Goal: Task Accomplishment & Management: Use online tool/utility

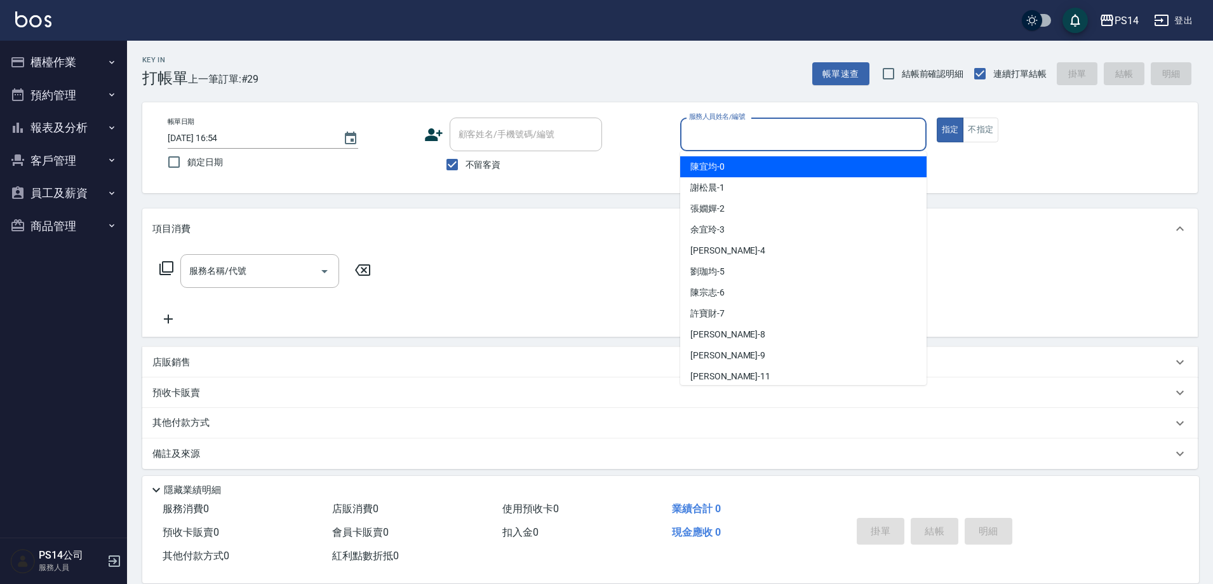
click at [794, 140] on input "服務人員姓名/編號" at bounding box center [803, 134] width 235 height 22
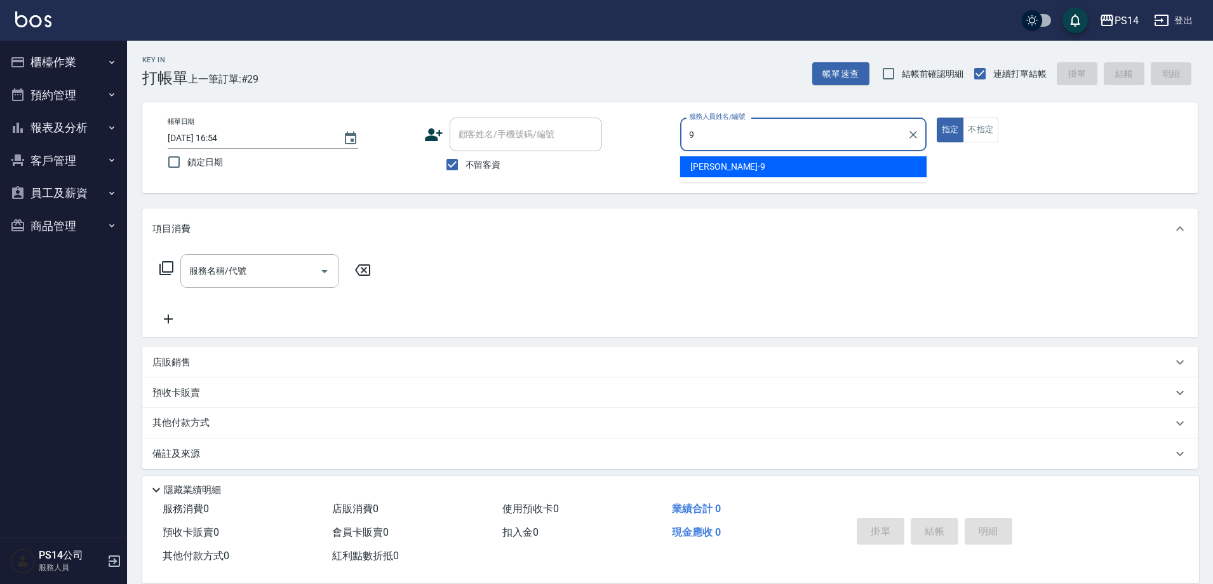
type input "[PERSON_NAME]-9"
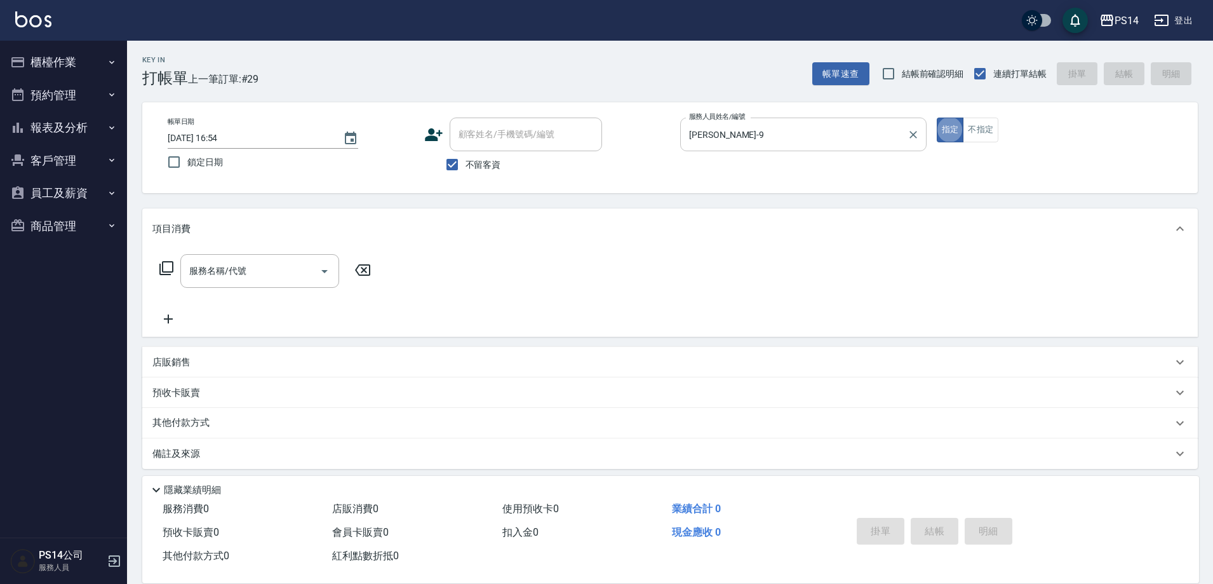
type button "true"
type input "剪髮(303)"
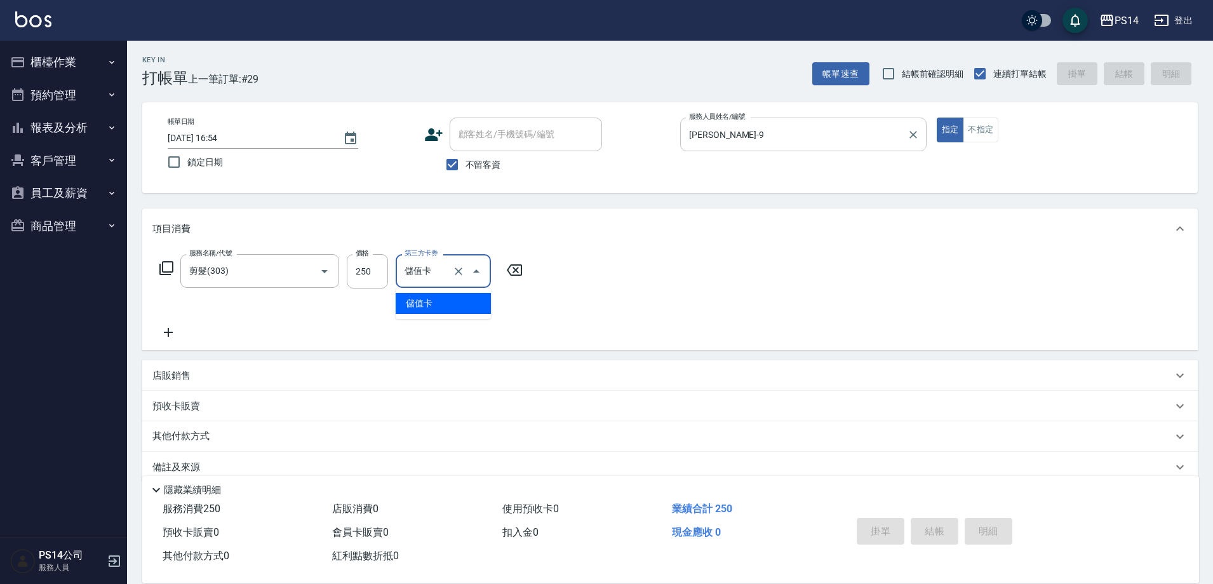
type input "儲值卡"
click at [937, 118] on button "指定" at bounding box center [950, 130] width 27 height 25
type input "[DATE] 18:39"
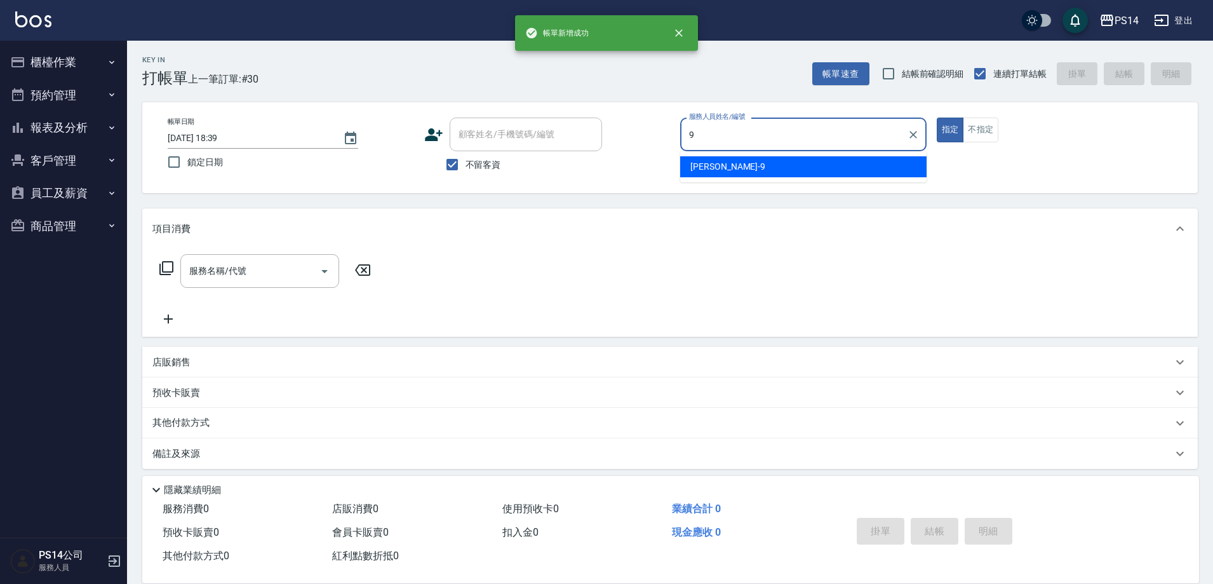
type input "[PERSON_NAME]-9"
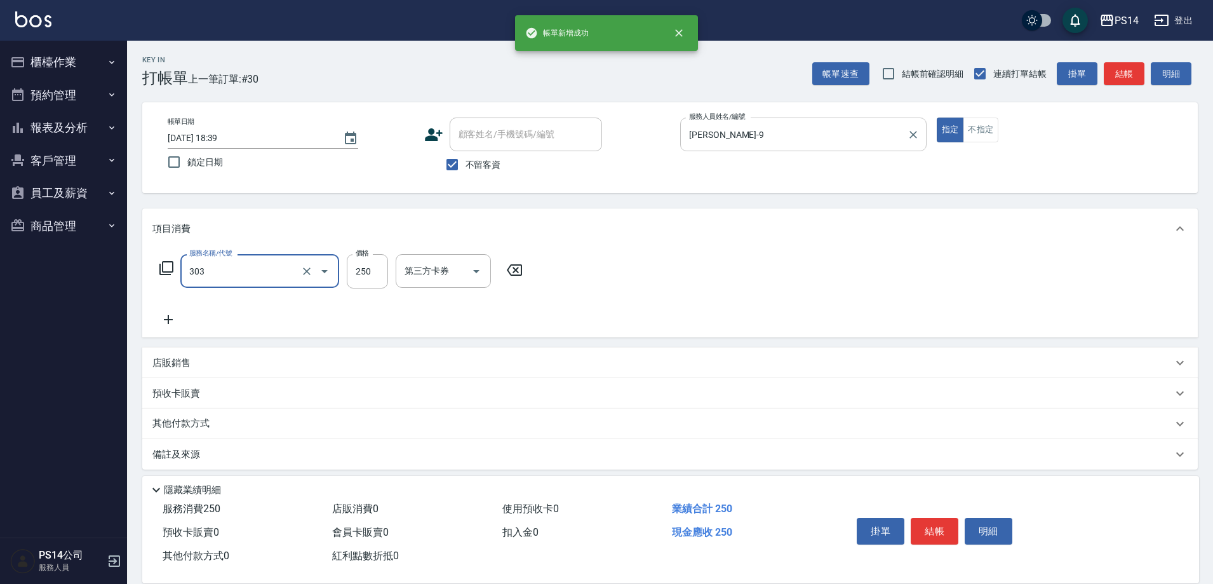
type input "剪髮(303)"
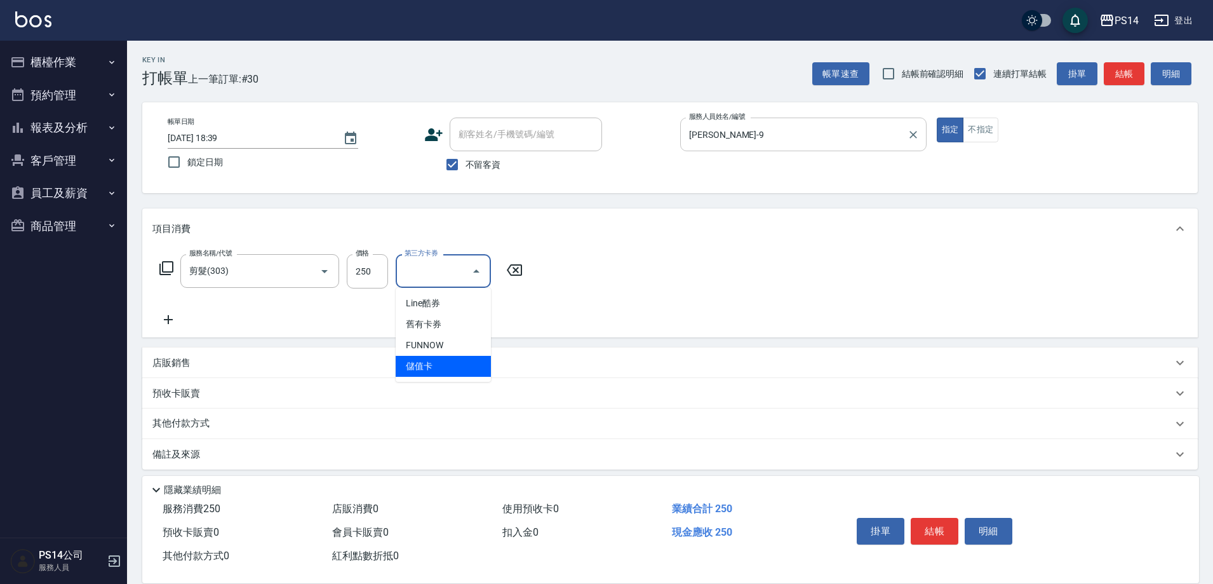
type input "儲值卡"
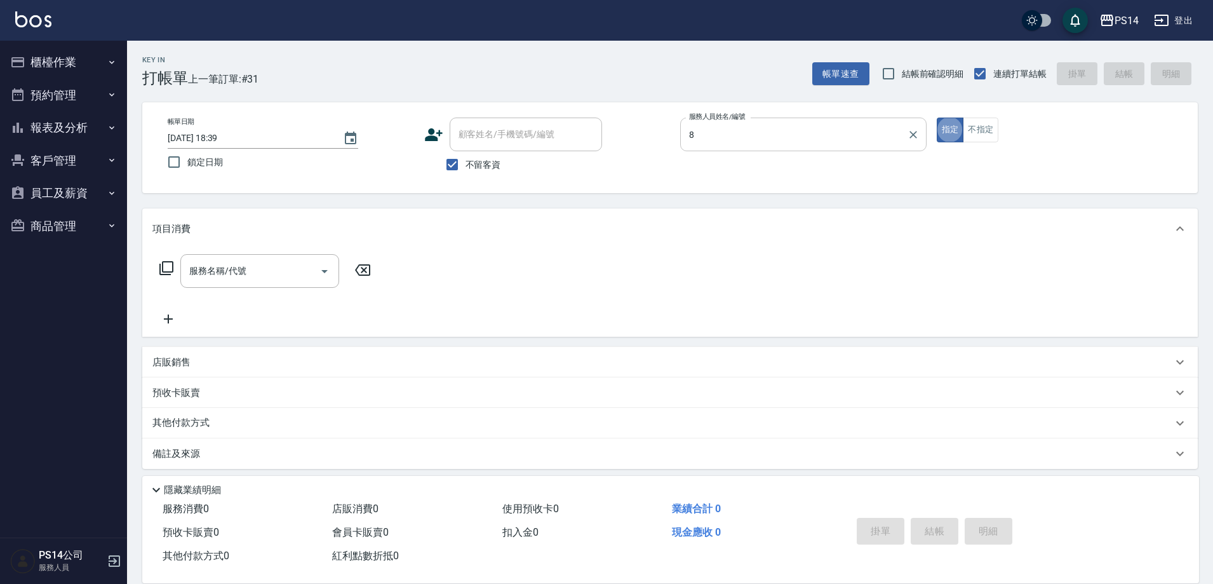
type input "[PERSON_NAME]-8"
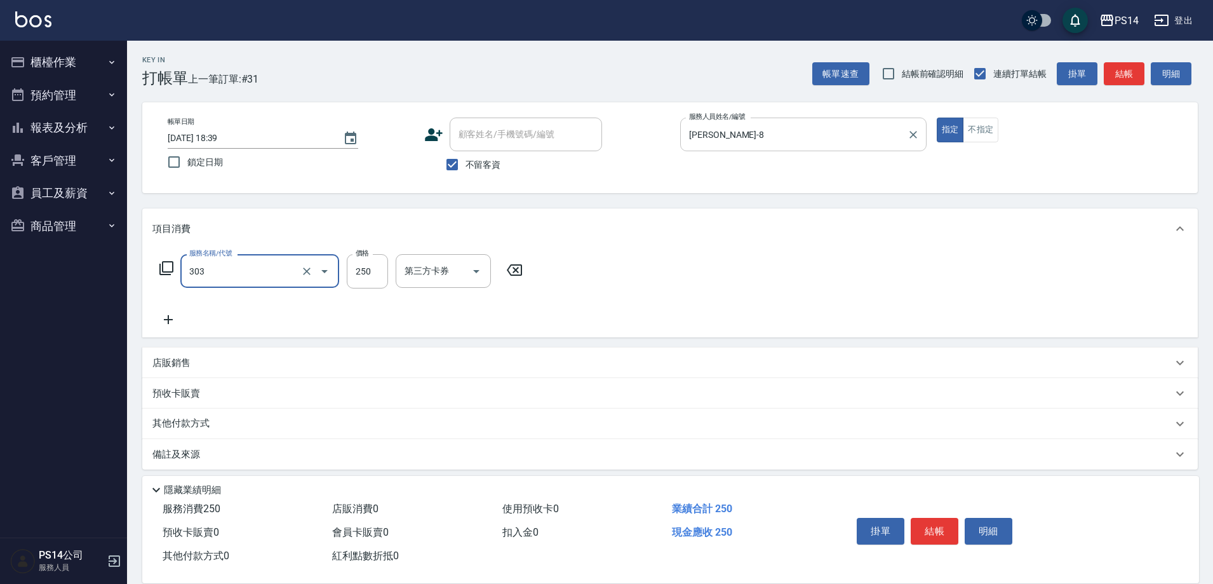
type input "剪髮(303)"
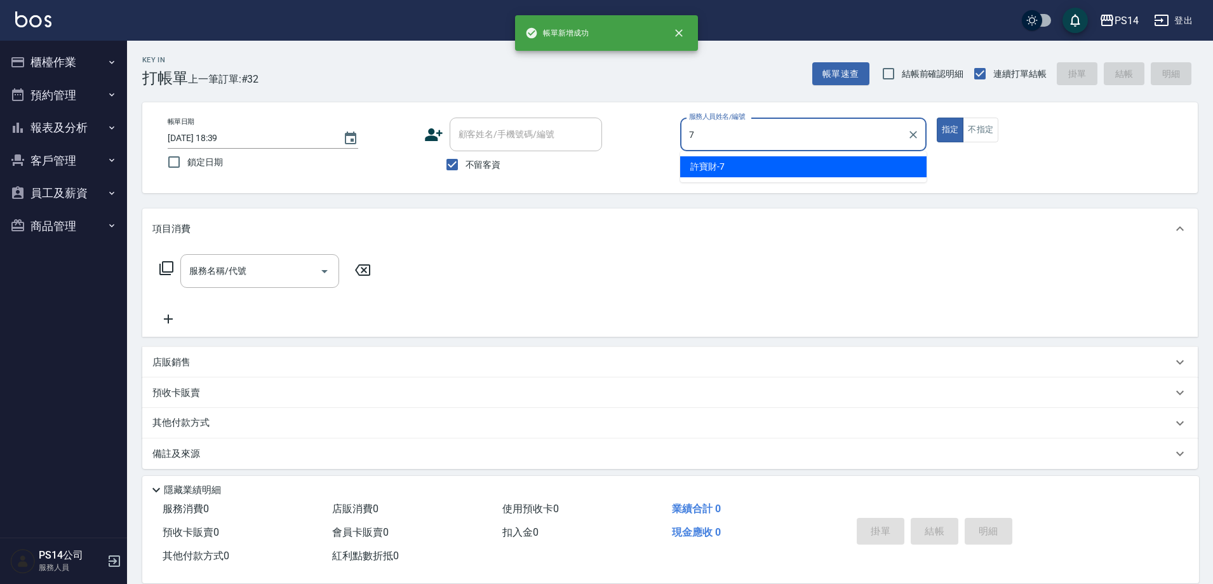
type input "許寶財-7"
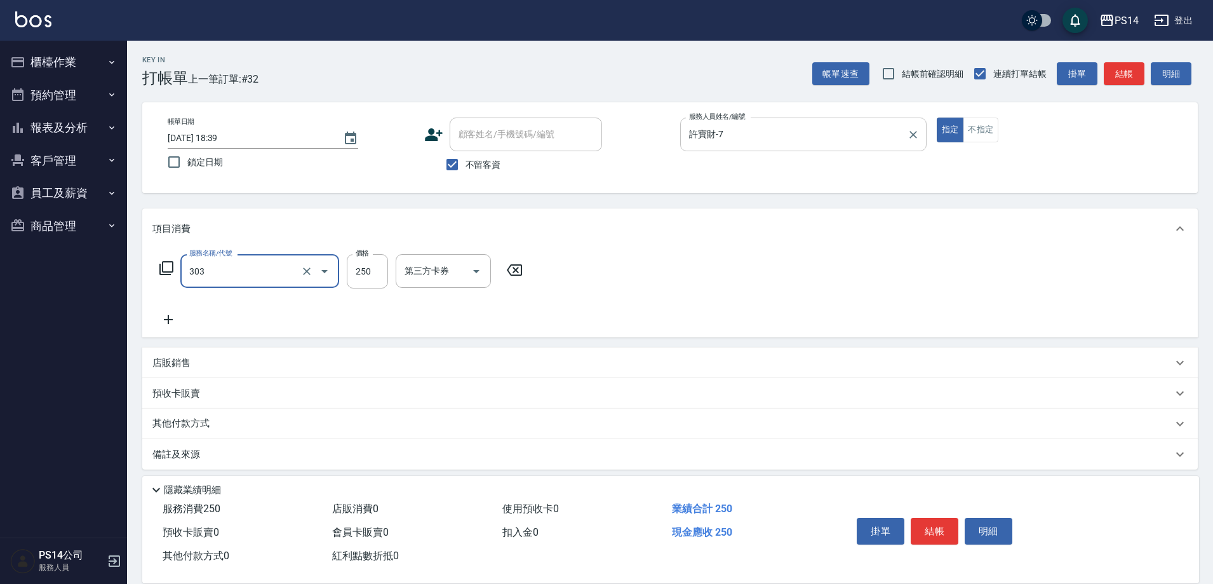
type input "剪髮(303)"
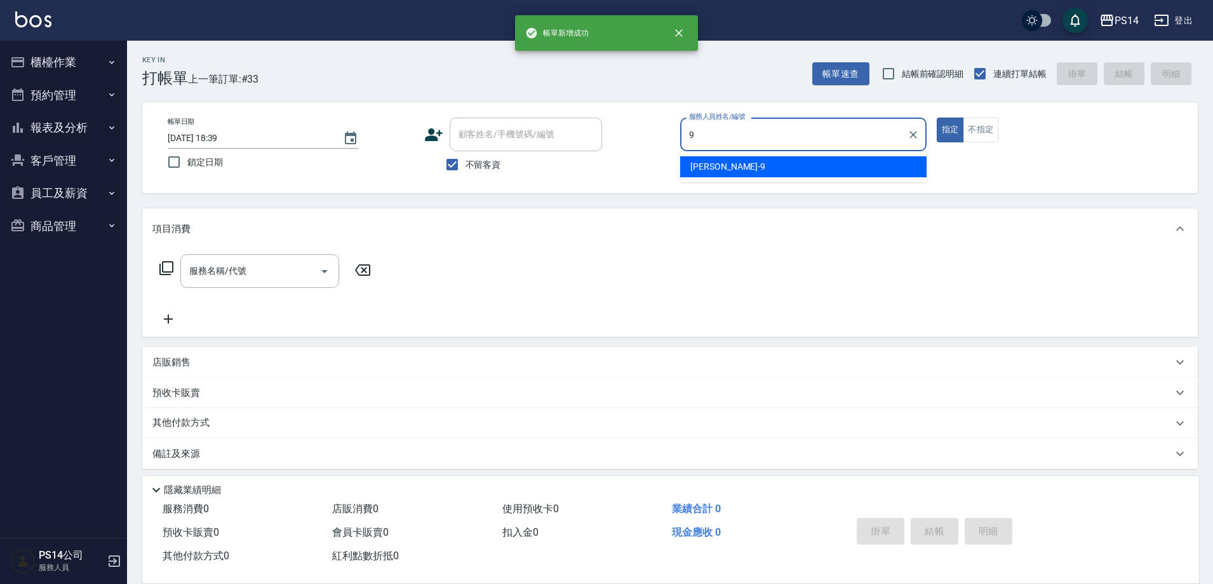
type input "[PERSON_NAME]-9"
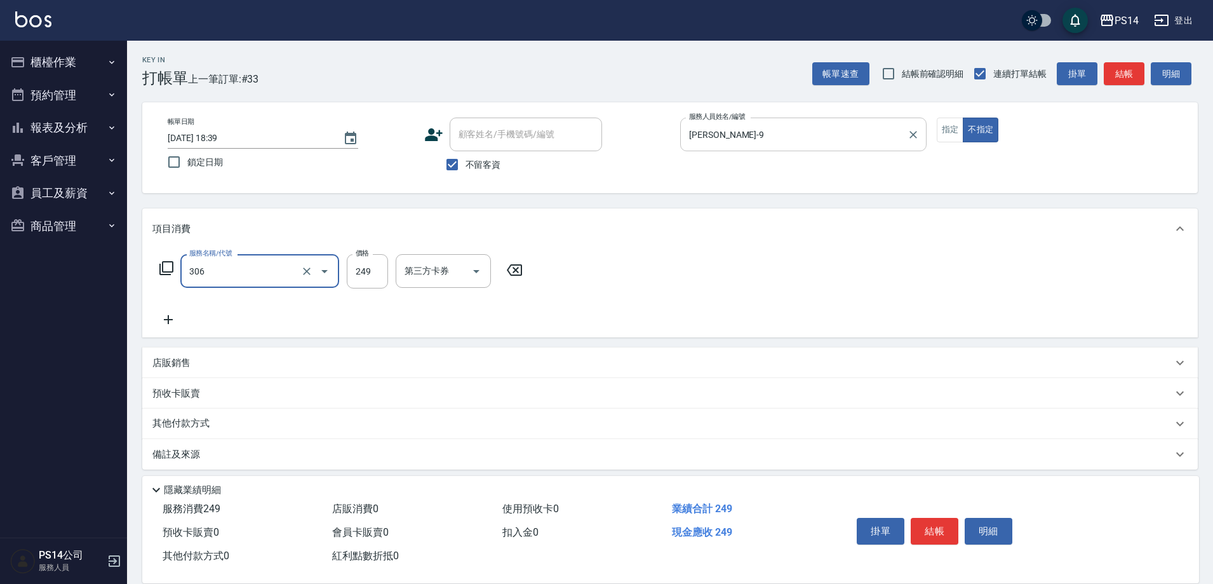
type input "剪髮(306)"
type input "[PERSON_NAME]-11"
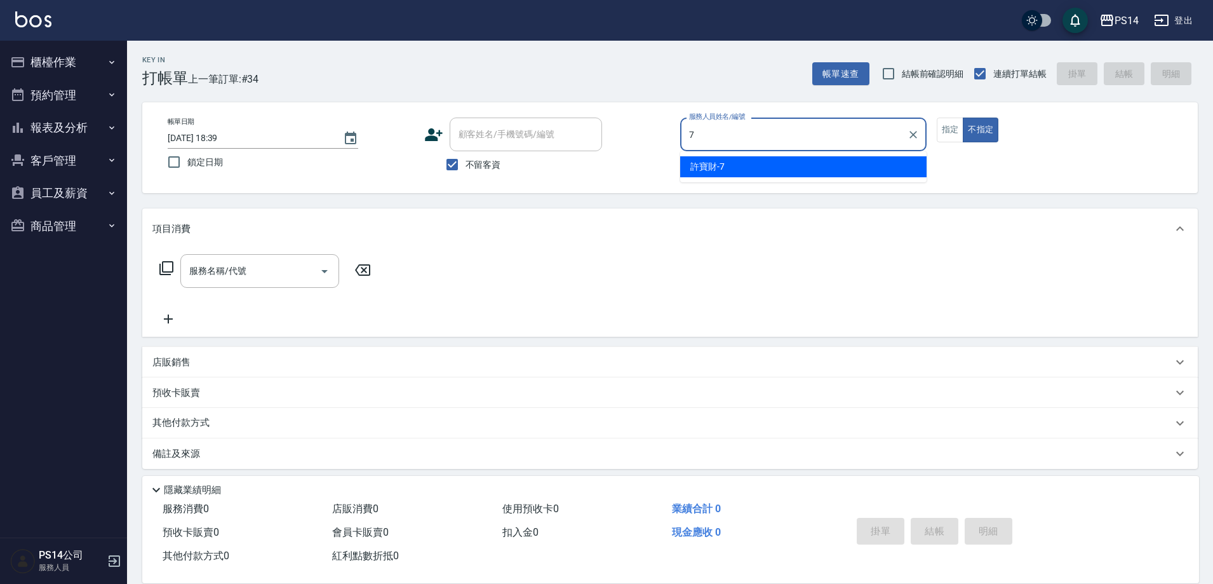
type input "許寶財-7"
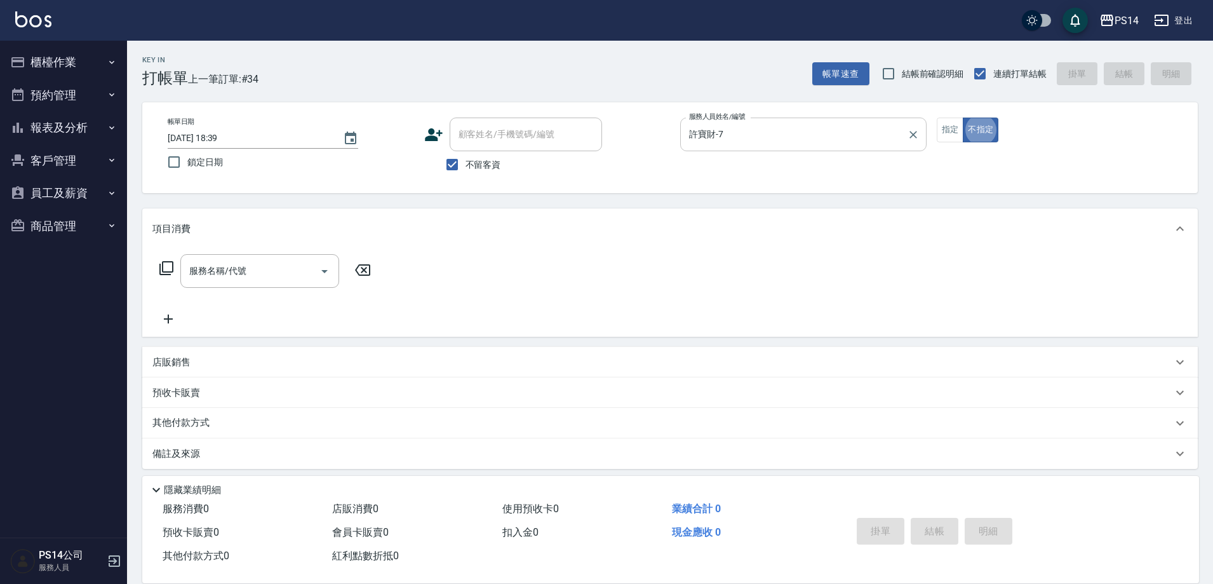
type button "false"
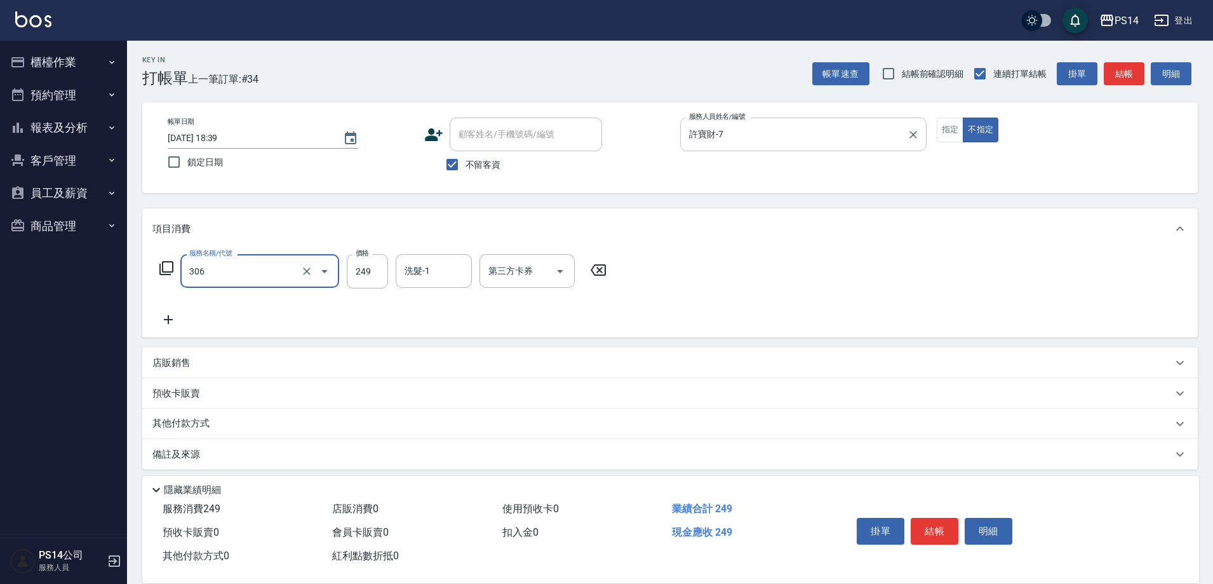
type input "剪髮(306)"
type input "[PERSON_NAME]-26"
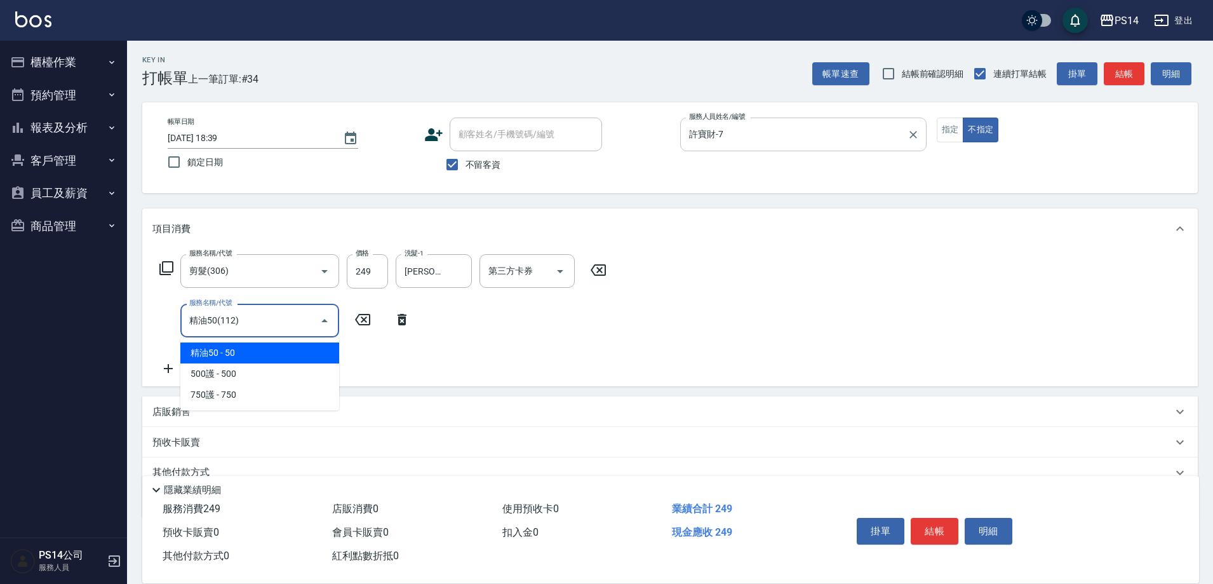
type input "."
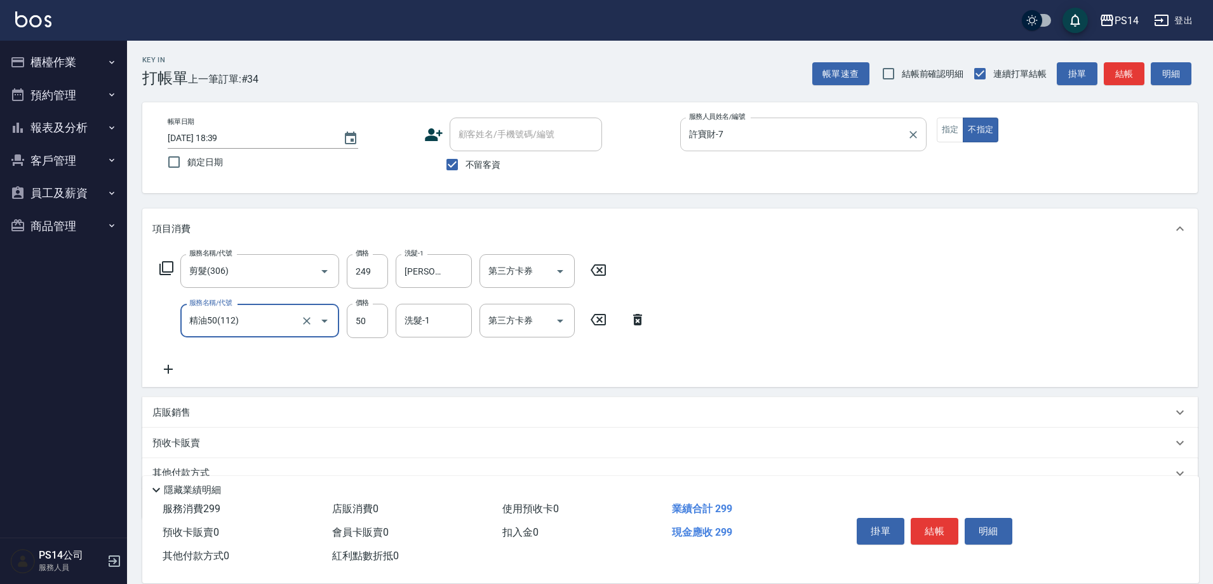
type input "精油50(112)"
type input "[PERSON_NAME]-26"
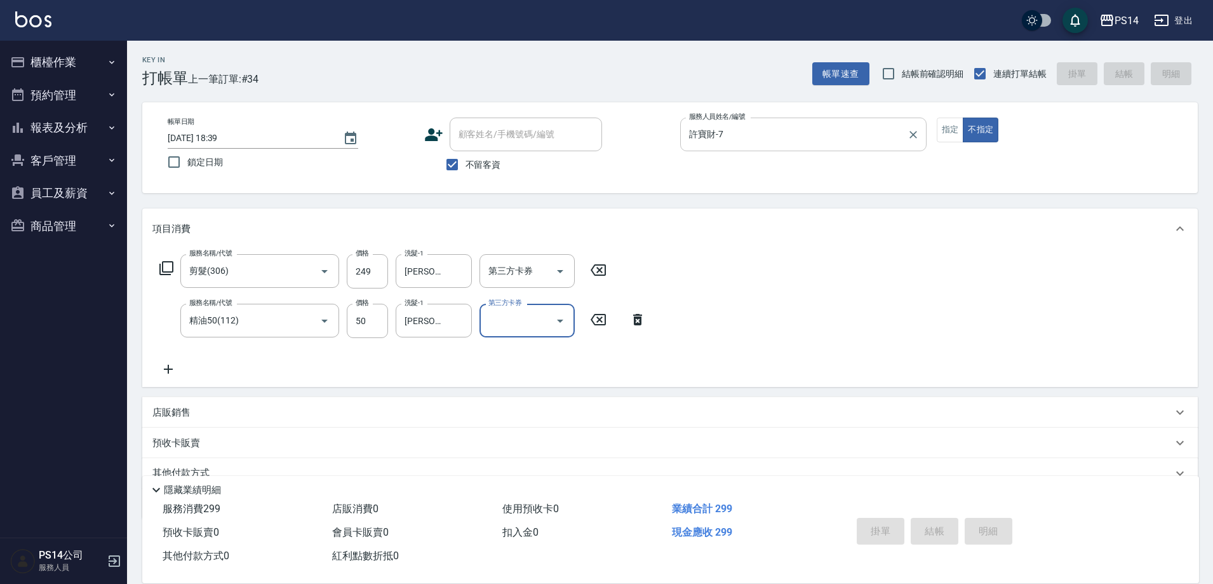
type input "[DATE] 18:40"
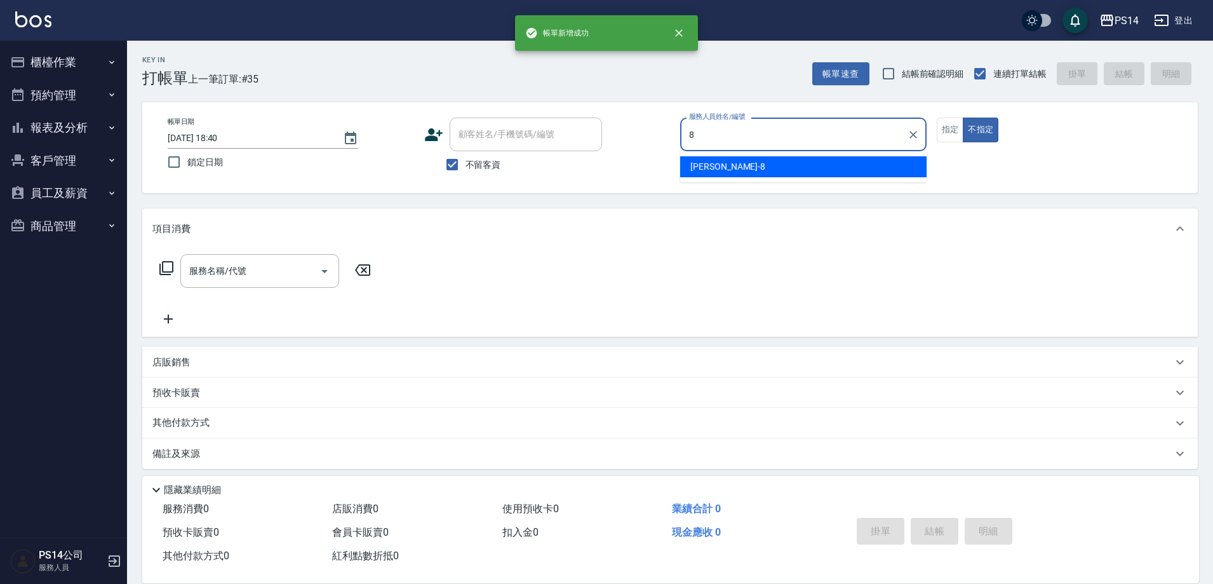
type input "[PERSON_NAME]-8"
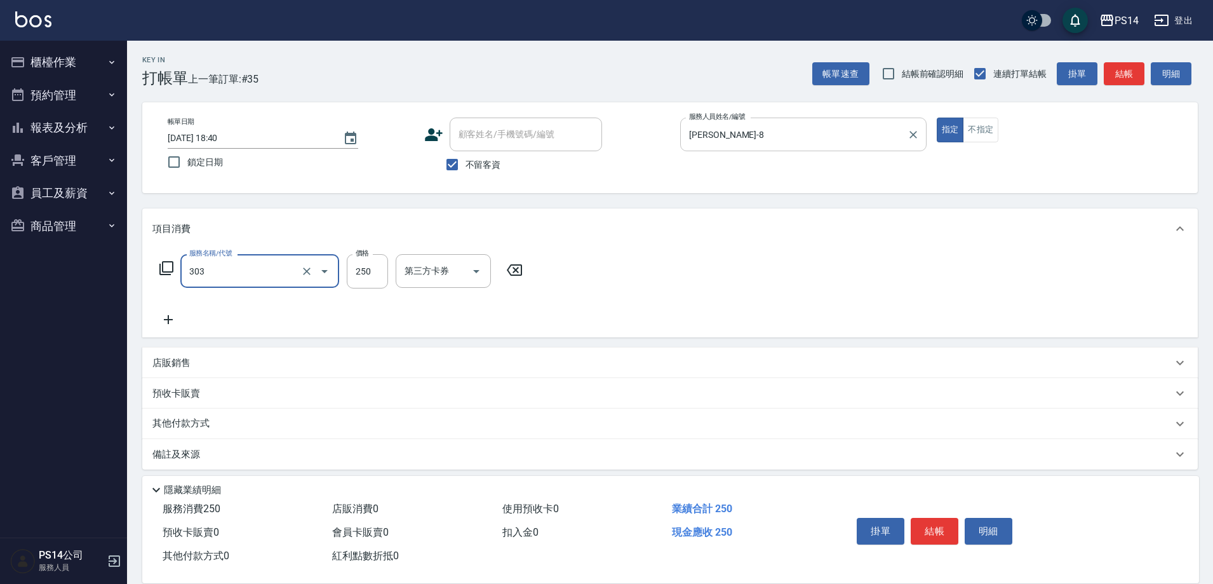
type input "剪髮(303)"
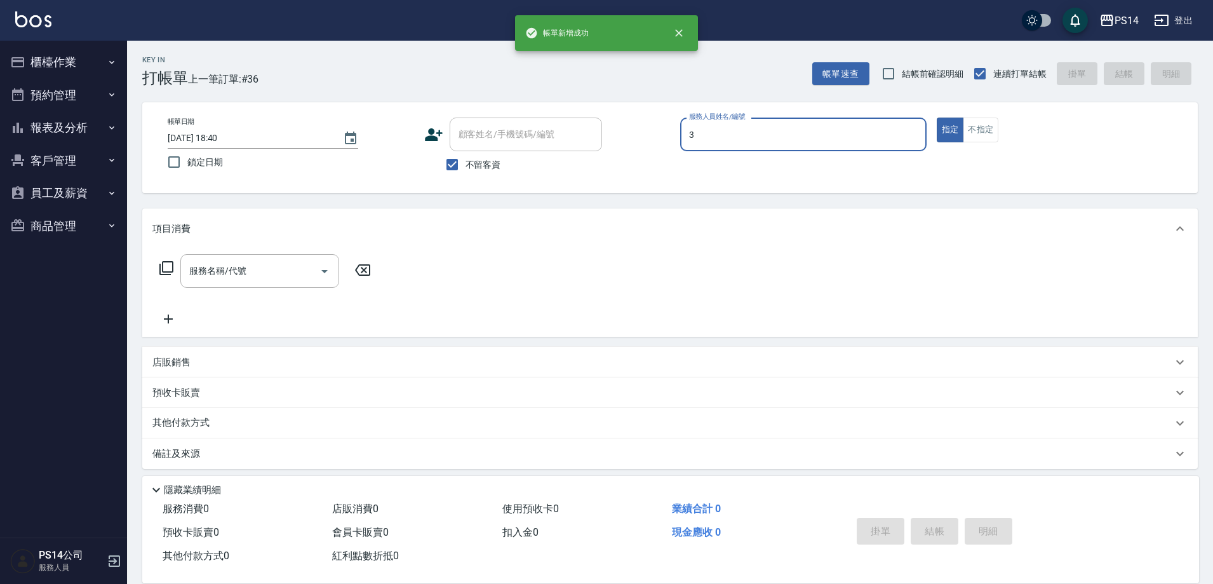
type input "余宜玲-3"
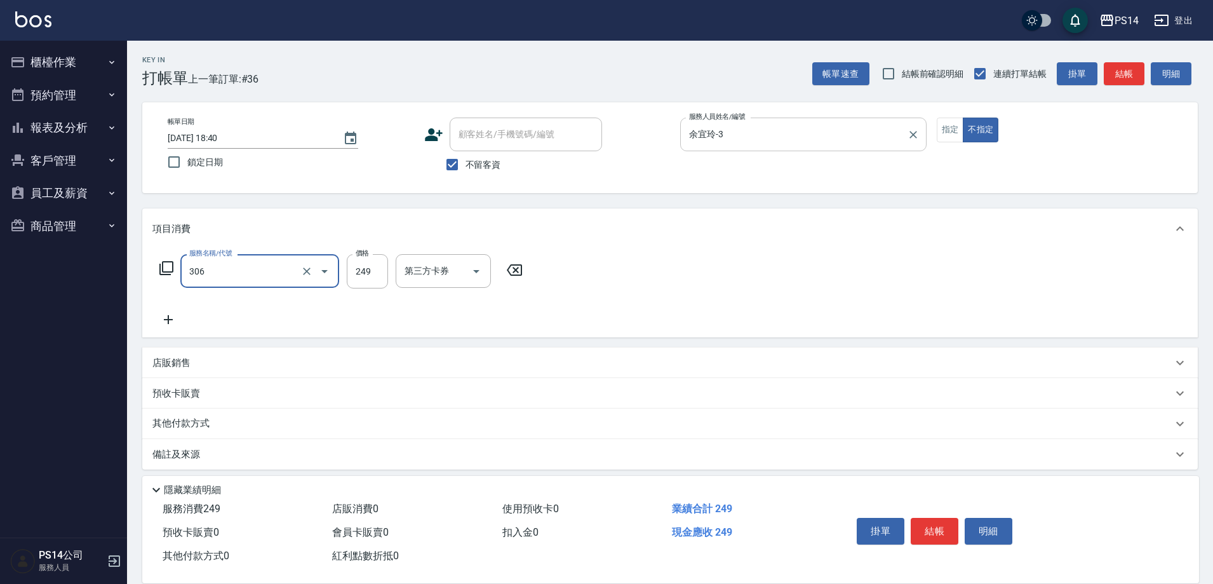
type input "剪髮(306)"
type input "陳羿淇-17"
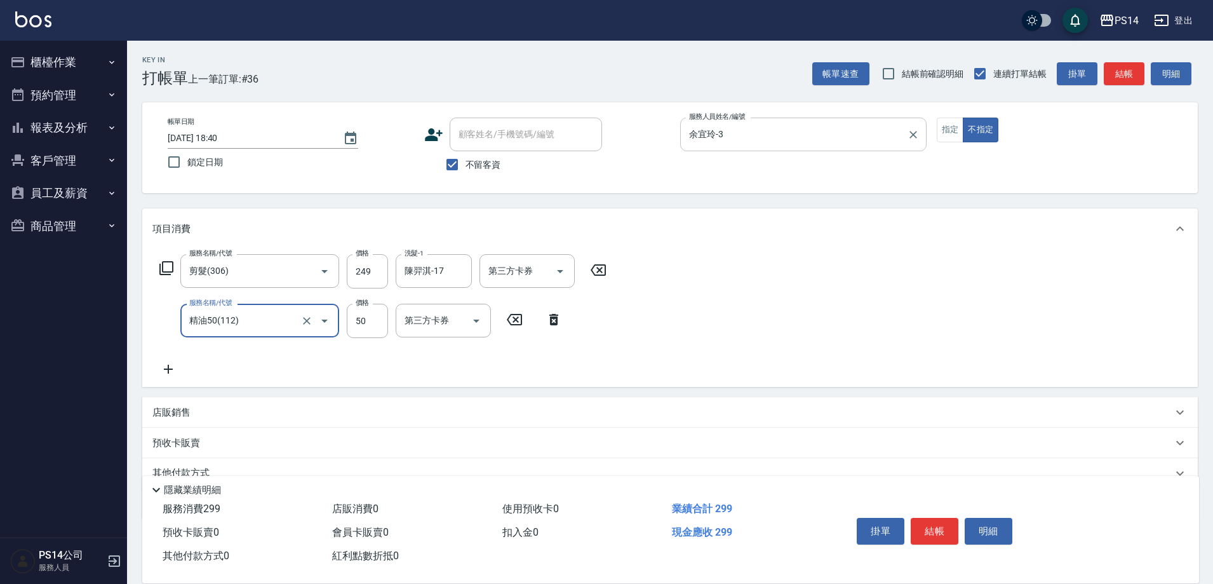
type input "精油50(112)"
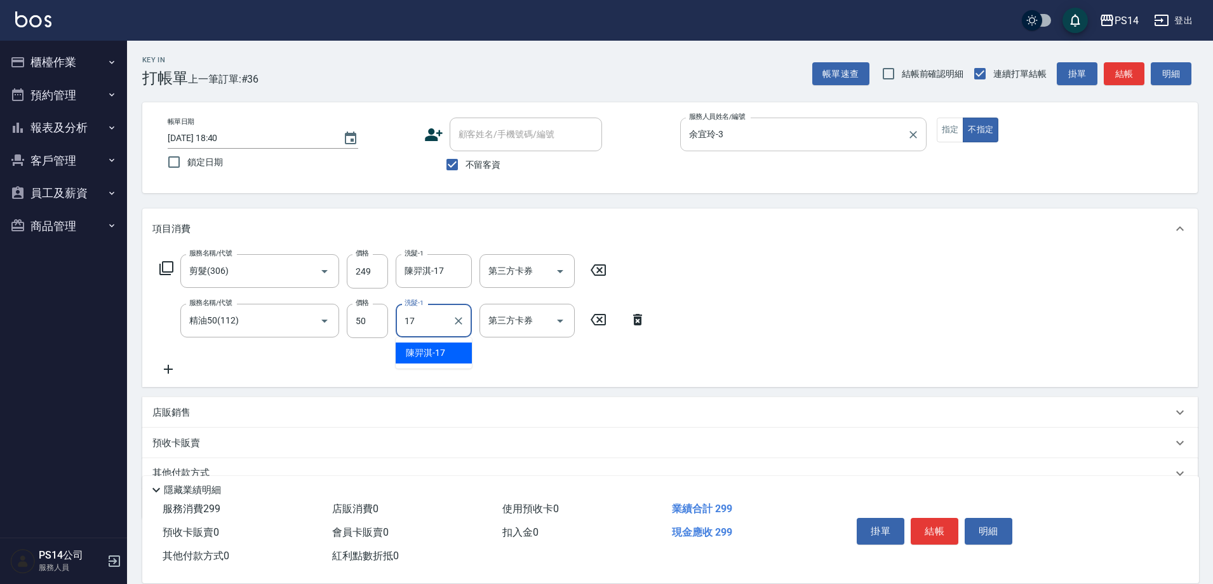
type input "陳羿淇-17"
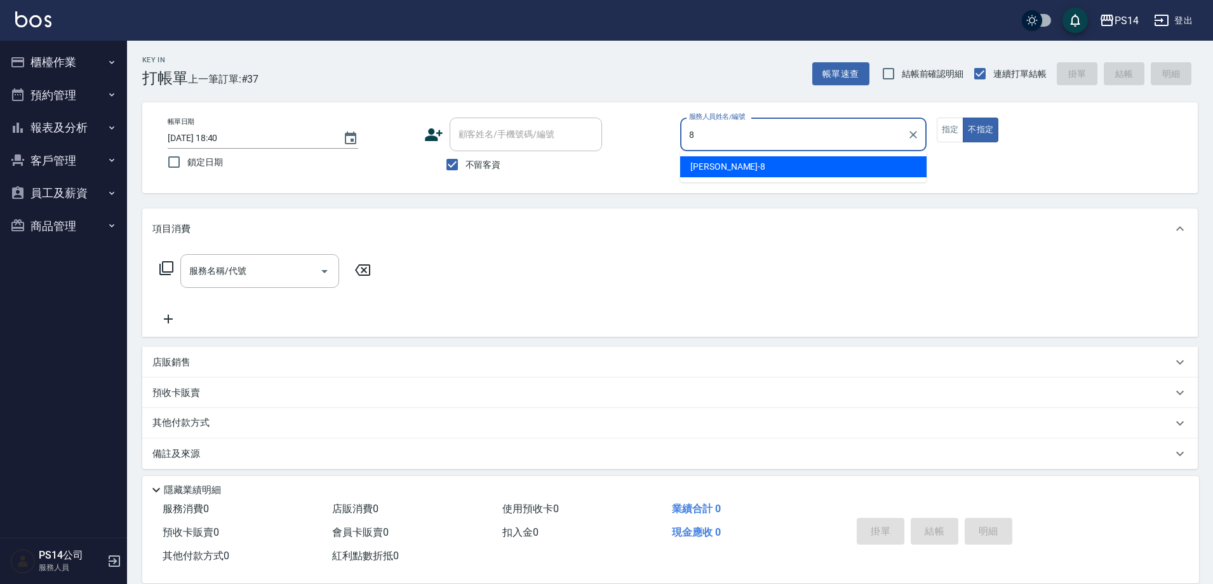
type input "[PERSON_NAME]-8"
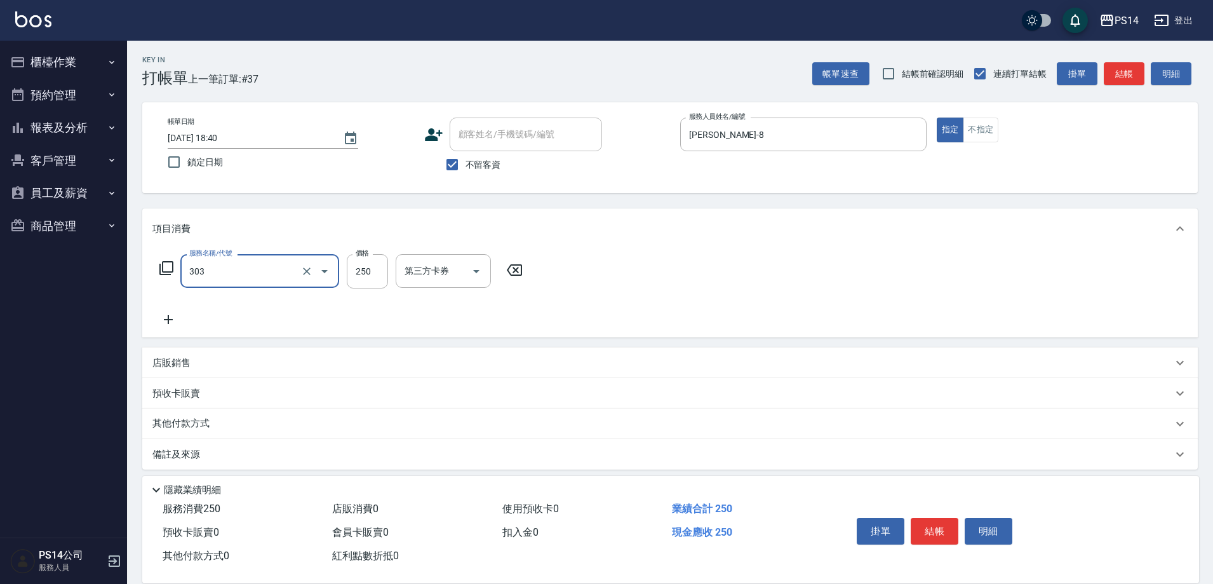
type input "剪髮(303)"
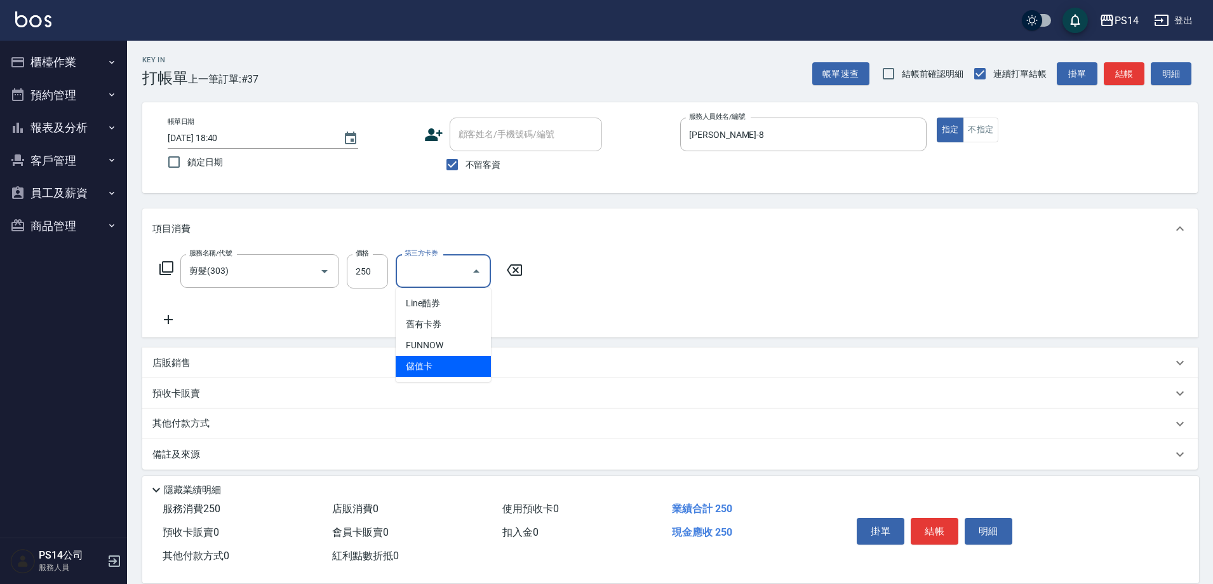
type input "儲值卡"
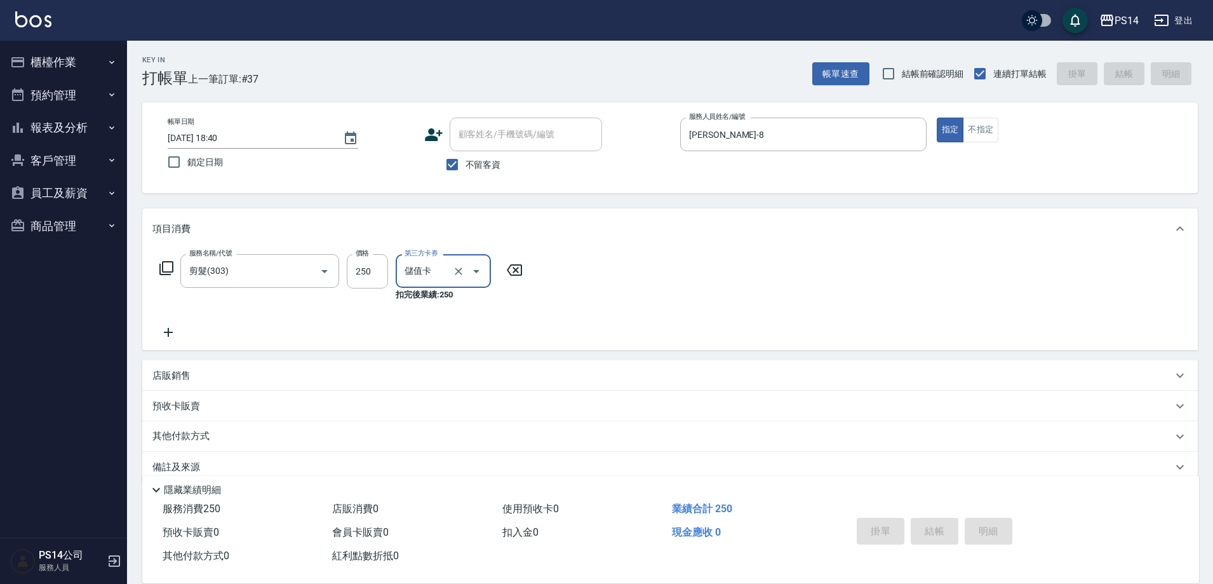
type input "[DATE] 18:41"
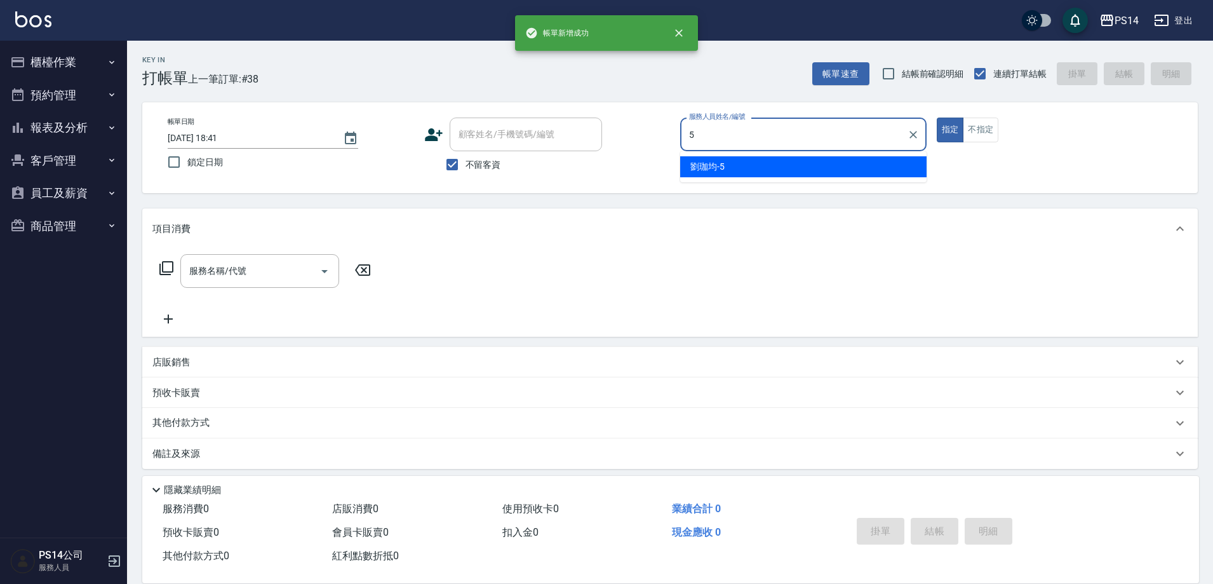
type input "[PERSON_NAME]-5"
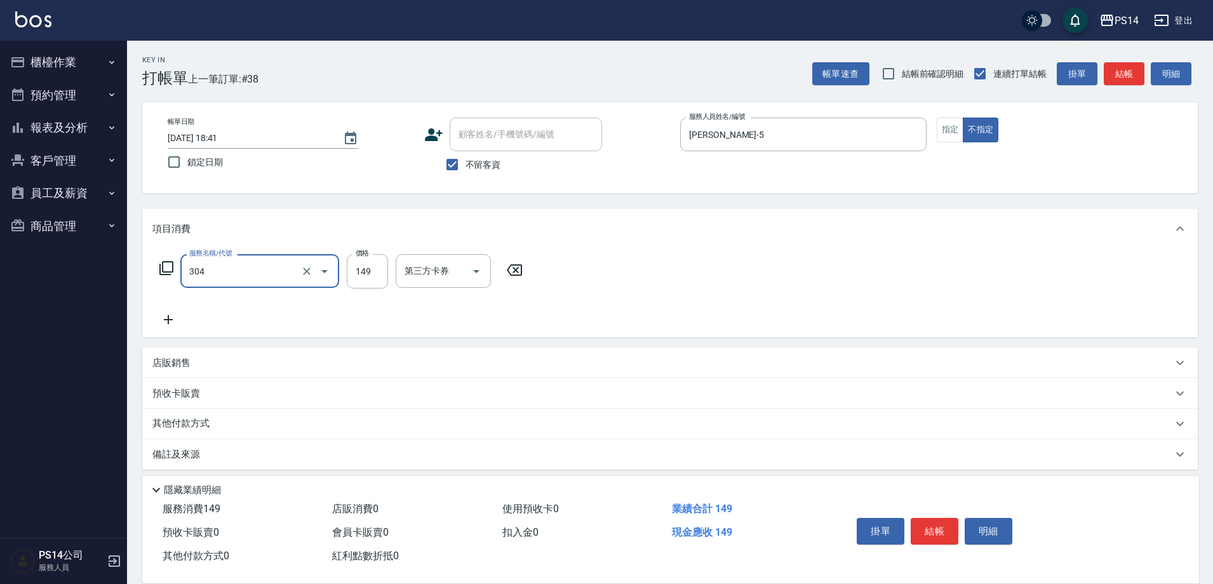
type input "剪髮(304)"
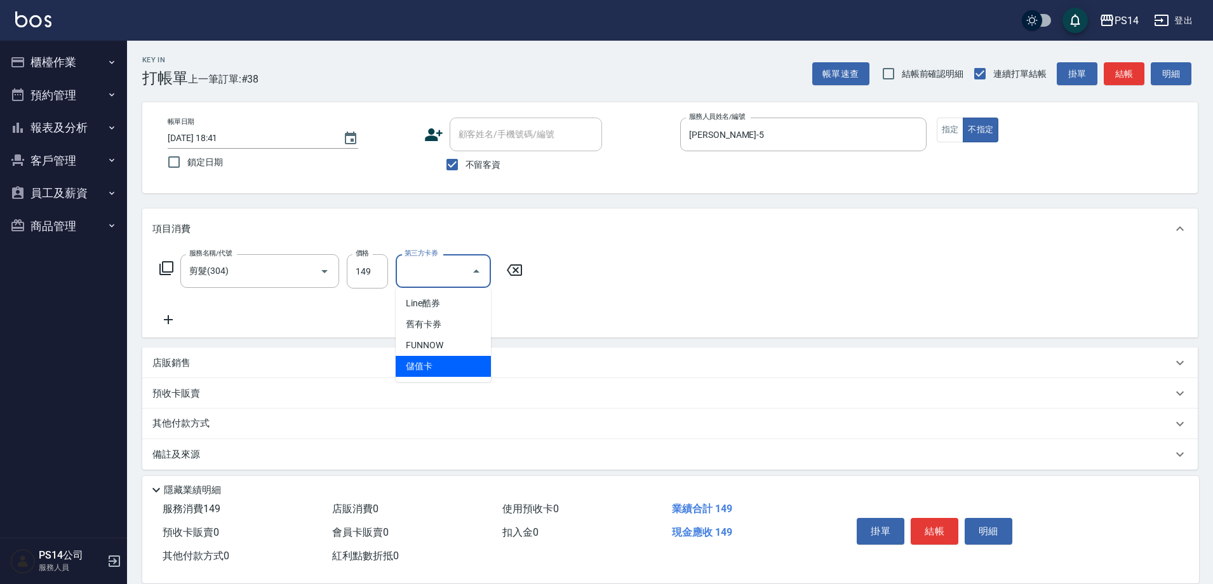
type input "儲值卡"
